Goal: Information Seeking & Learning: Learn about a topic

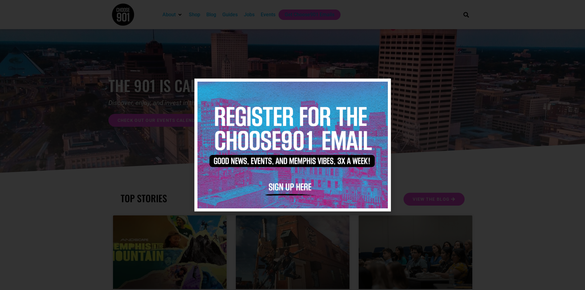
click at [380, 86] on icon "Close" at bounding box center [382, 87] width 5 height 5
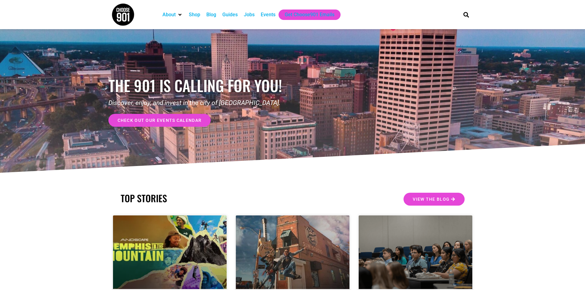
click at [174, 120] on span "check out our events calendar" at bounding box center [160, 120] width 84 height 4
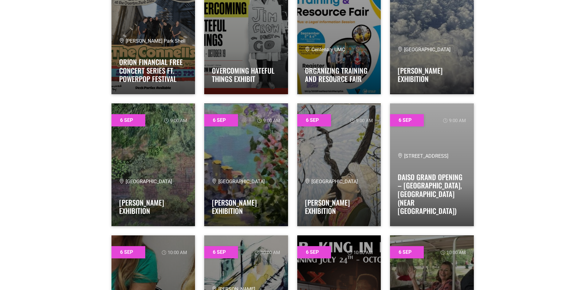
scroll to position [276, 0]
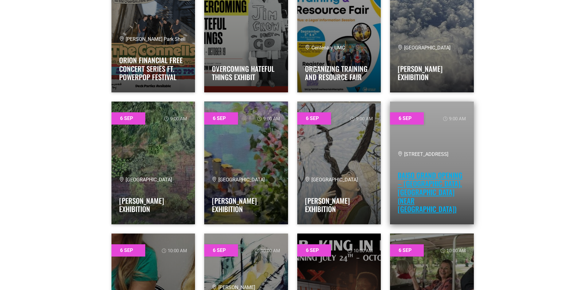
click at [440, 200] on link "Daiso Grand Opening – [GEOGRAPHIC_DATA], [GEOGRAPHIC_DATA] (near [GEOGRAPHIC_DA…" at bounding box center [430, 192] width 65 height 44
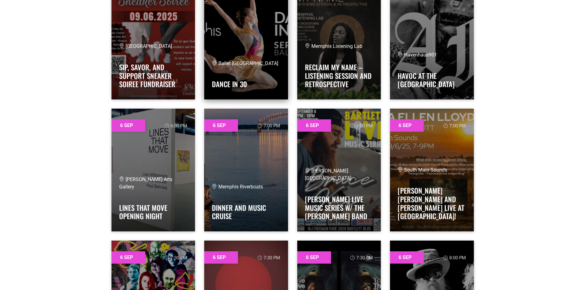
scroll to position [1167, 0]
